Goal: Task Accomplishment & Management: Use online tool/utility

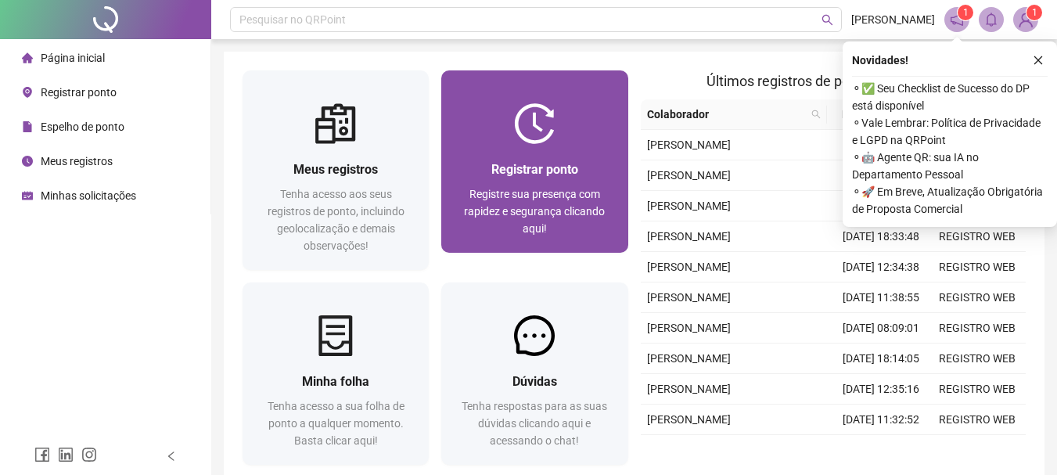
click at [532, 164] on span "Registrar ponto" at bounding box center [535, 169] width 87 height 15
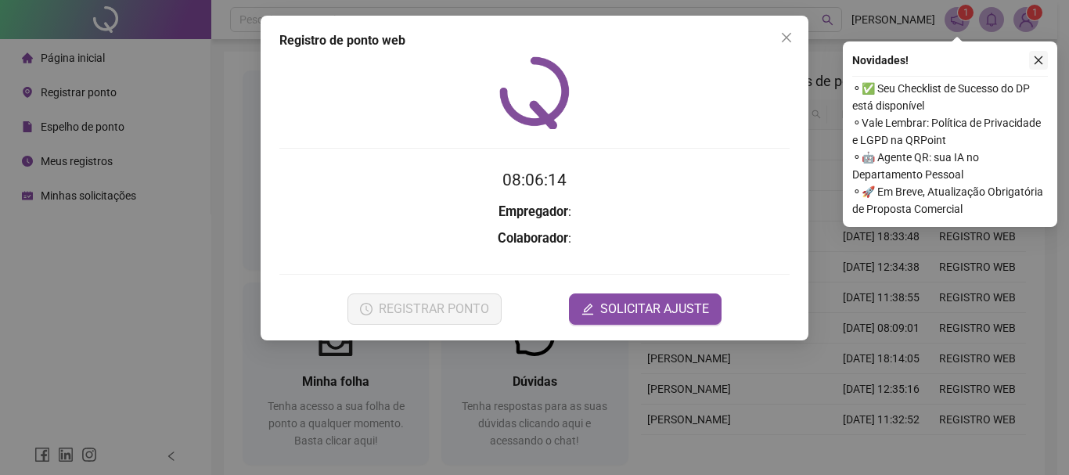
click at [1039, 55] on icon "close" at bounding box center [1038, 60] width 11 height 11
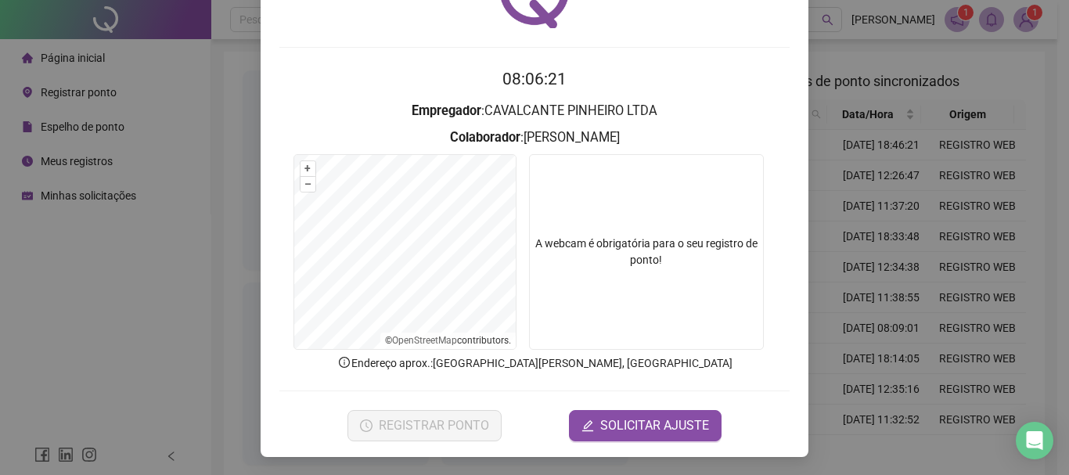
scroll to position [102, 0]
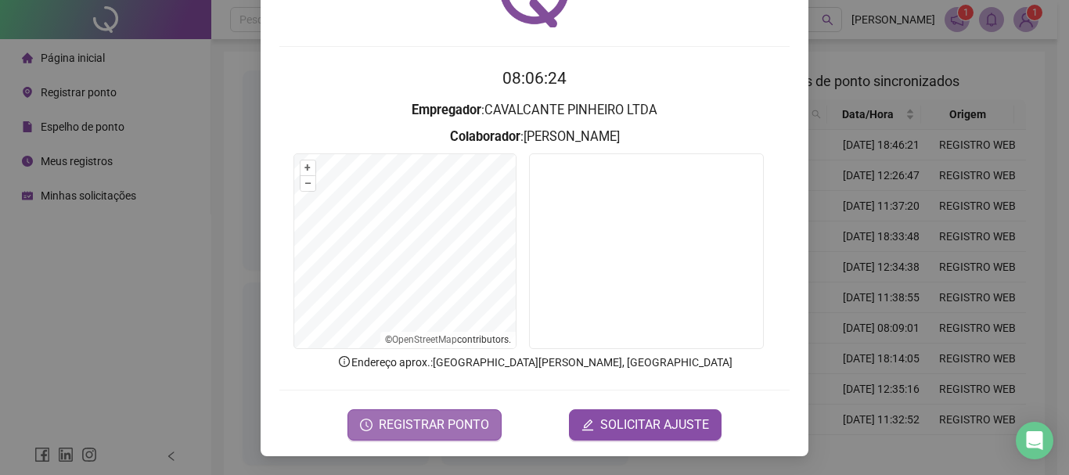
click at [427, 423] on span "REGISTRAR PONTO" at bounding box center [434, 425] width 110 height 19
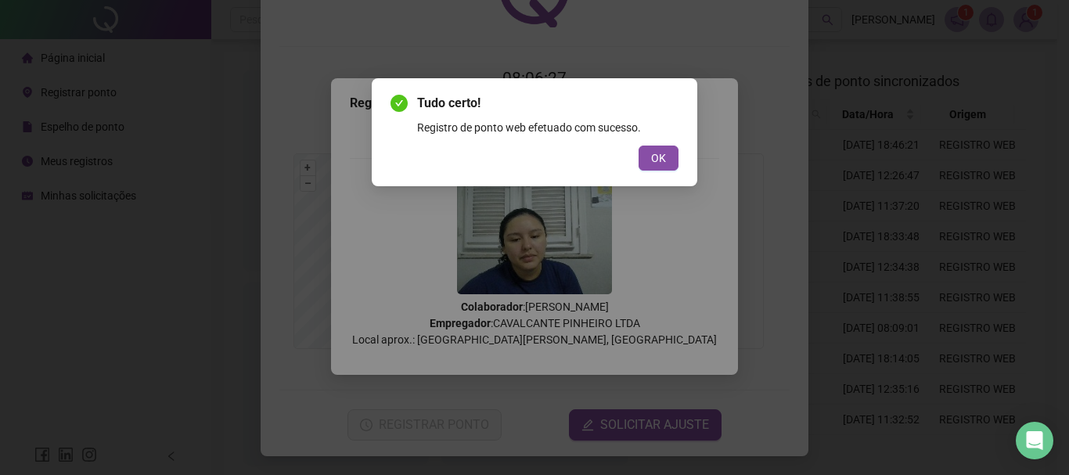
click at [653, 157] on span "OK" at bounding box center [658, 157] width 15 height 17
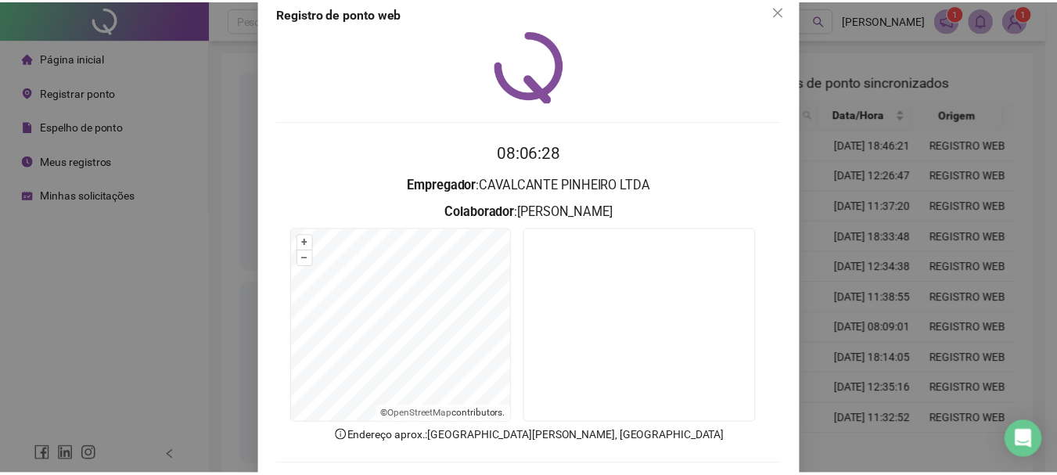
scroll to position [0, 0]
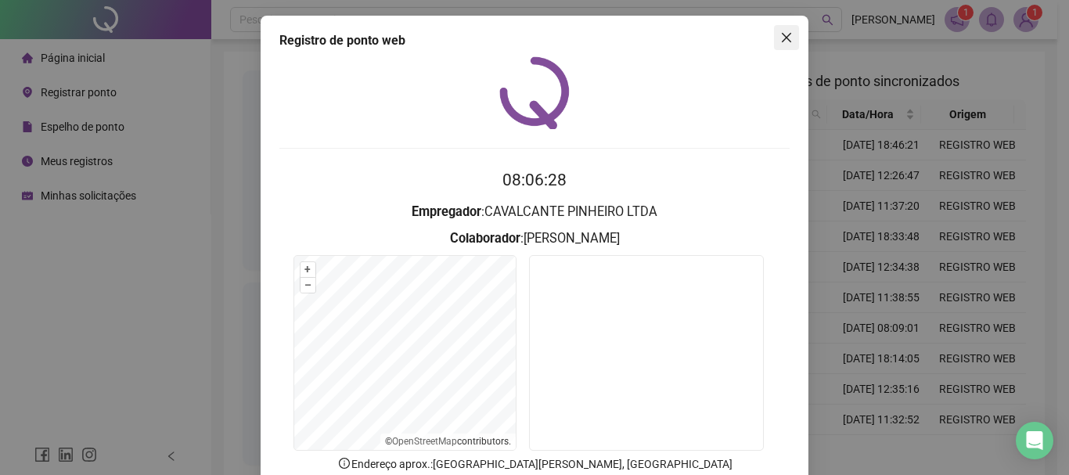
click at [782, 34] on icon "close" at bounding box center [786, 37] width 9 height 9
